Goal: Navigation & Orientation: Go to known website

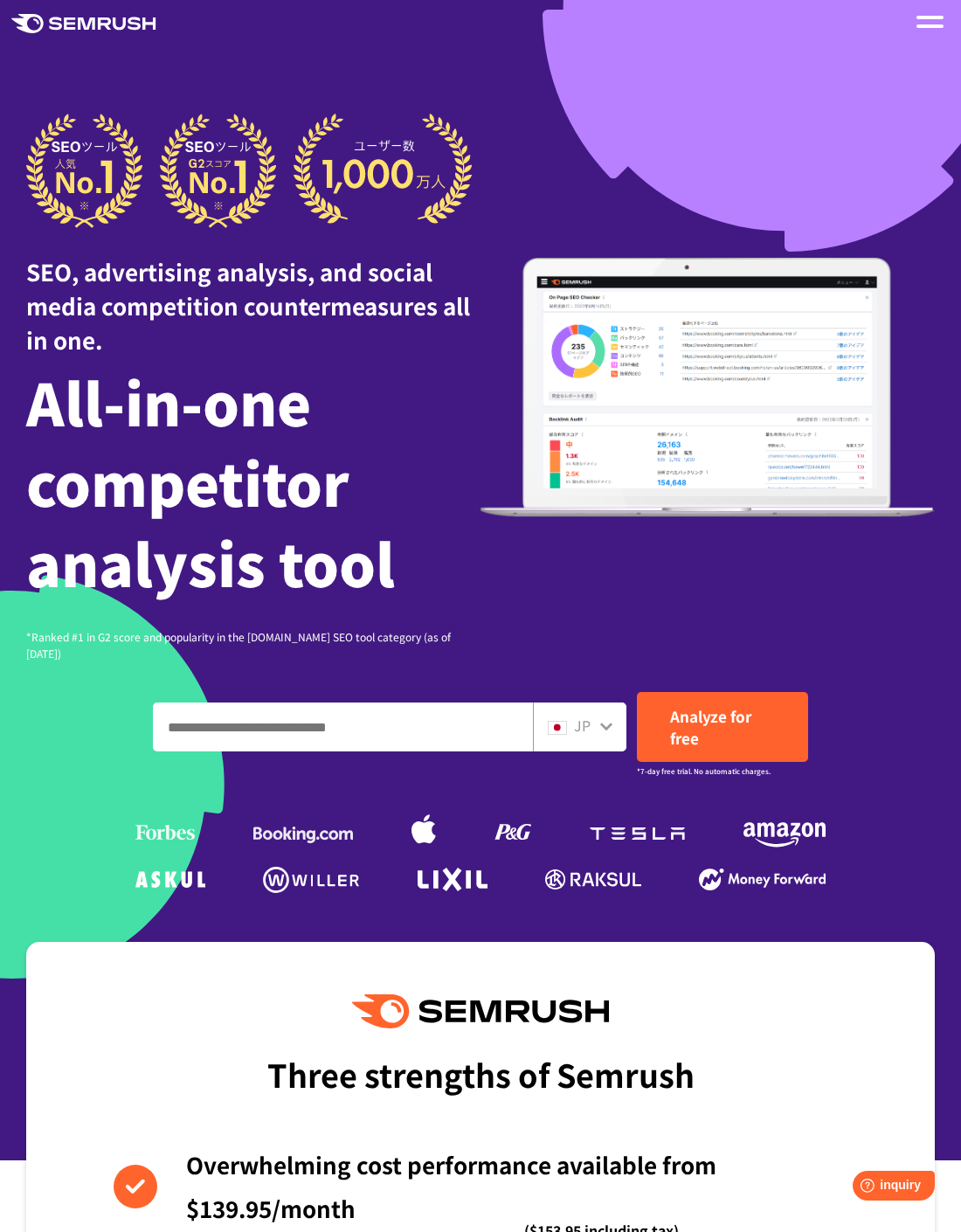
click at [601, 719] on icon at bounding box center [606, 726] width 14 height 14
click at [607, 722] on icon at bounding box center [605, 726] width 12 height 8
click at [575, 715] on font "JP" at bounding box center [582, 724] width 17 height 21
click at [586, 715] on font "JP" at bounding box center [582, 724] width 17 height 21
click at [559, 720] on img at bounding box center [557, 727] width 20 height 14
